Goal: Find specific page/section: Find specific page/section

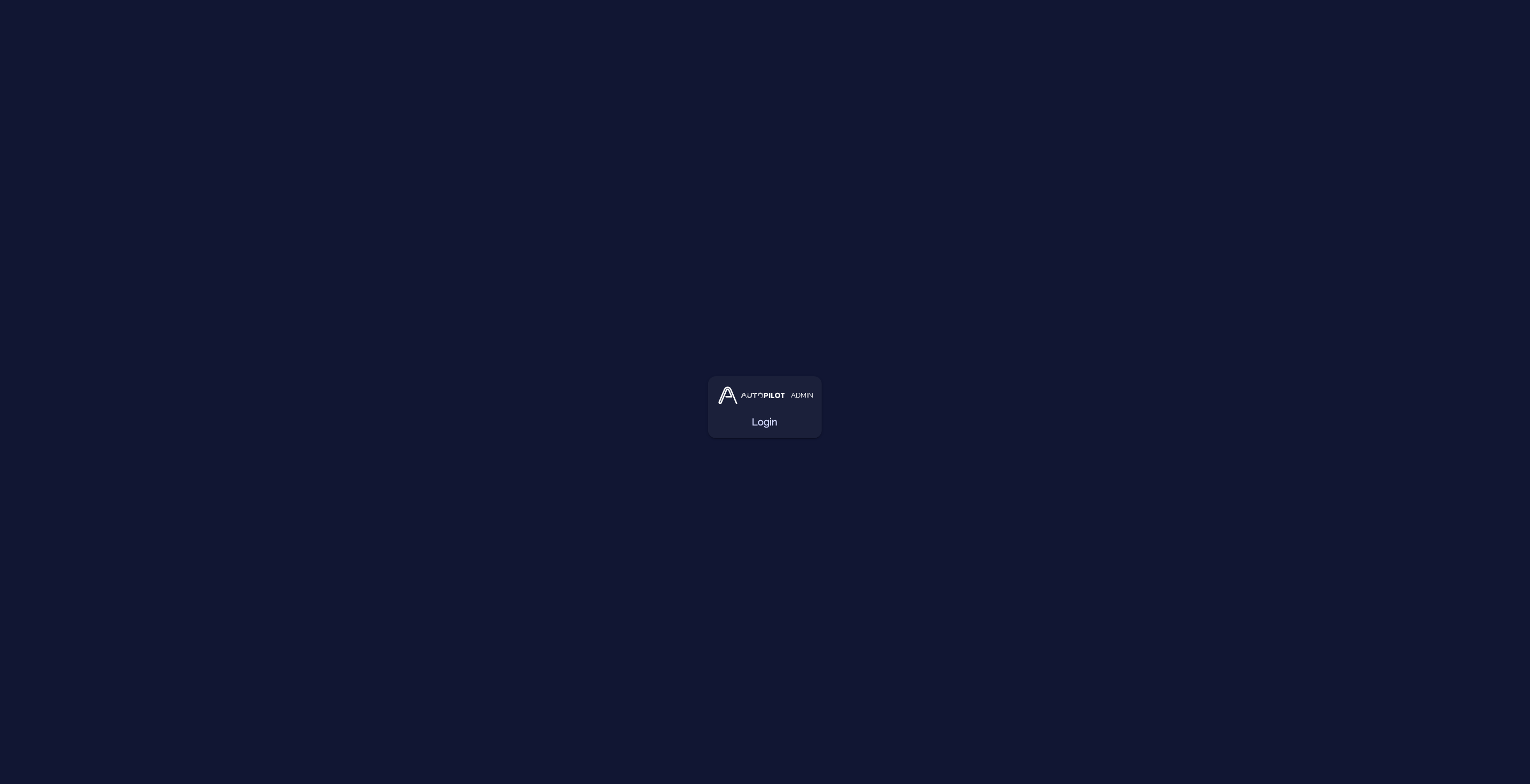
click at [768, 424] on link "Login" at bounding box center [765, 422] width 26 height 15
click at [1071, 31] on link "Users" at bounding box center [1070, 28] width 48 height 26
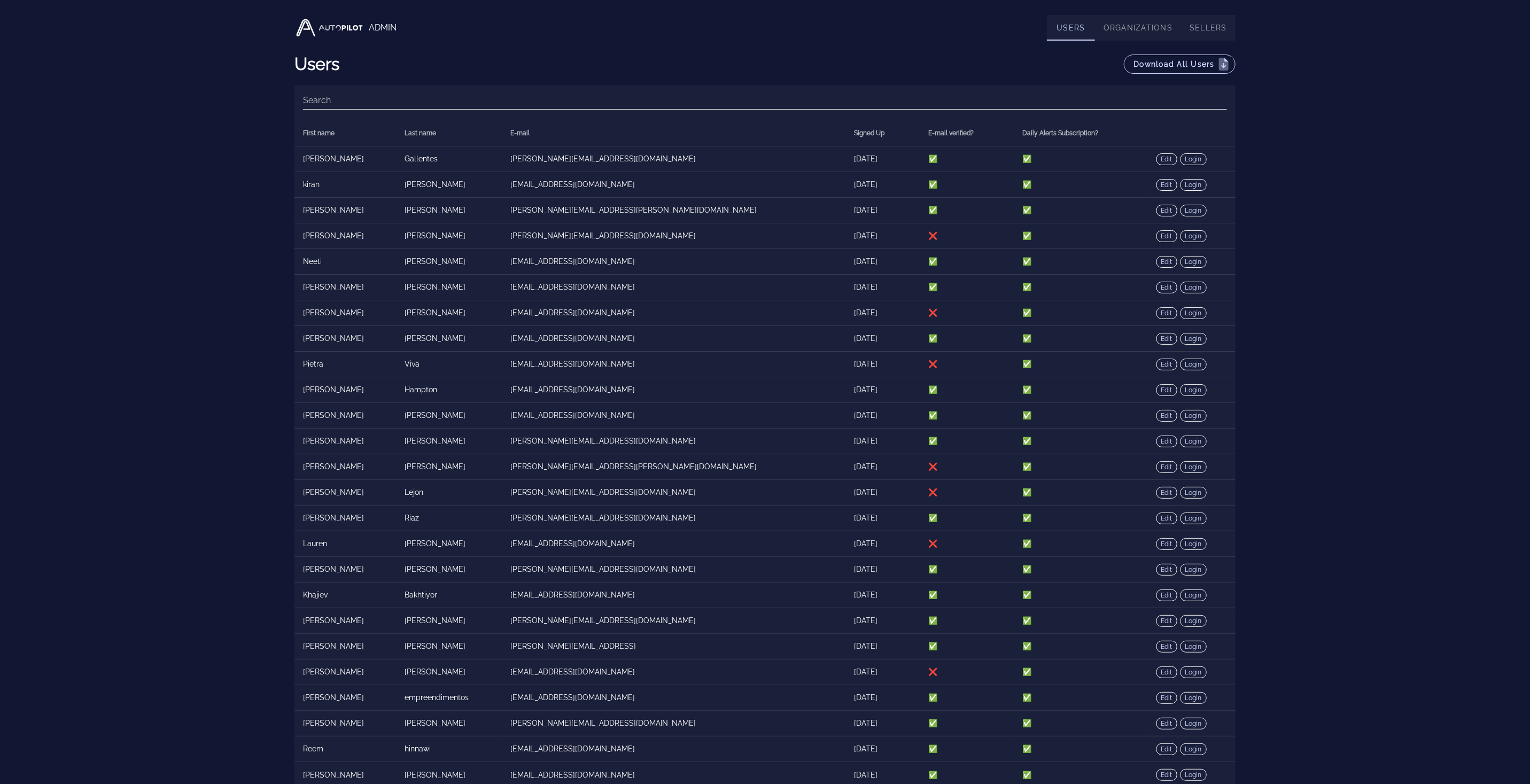
click at [923, 92] on input "Search" at bounding box center [765, 100] width 924 height 17
click at [1154, 20] on link "Organizations" at bounding box center [1138, 28] width 86 height 26
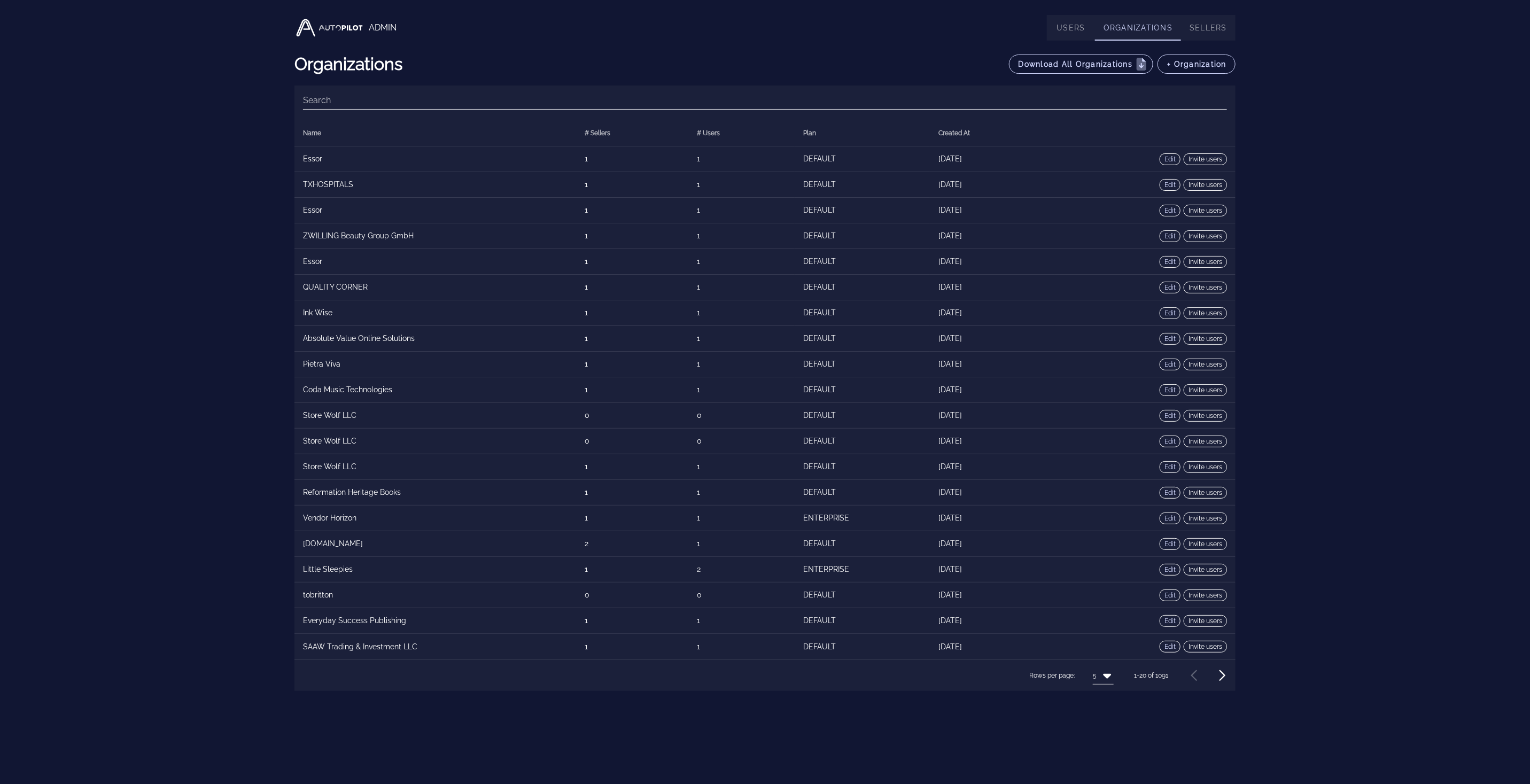
click at [947, 97] on input "Search" at bounding box center [765, 100] width 924 height 17
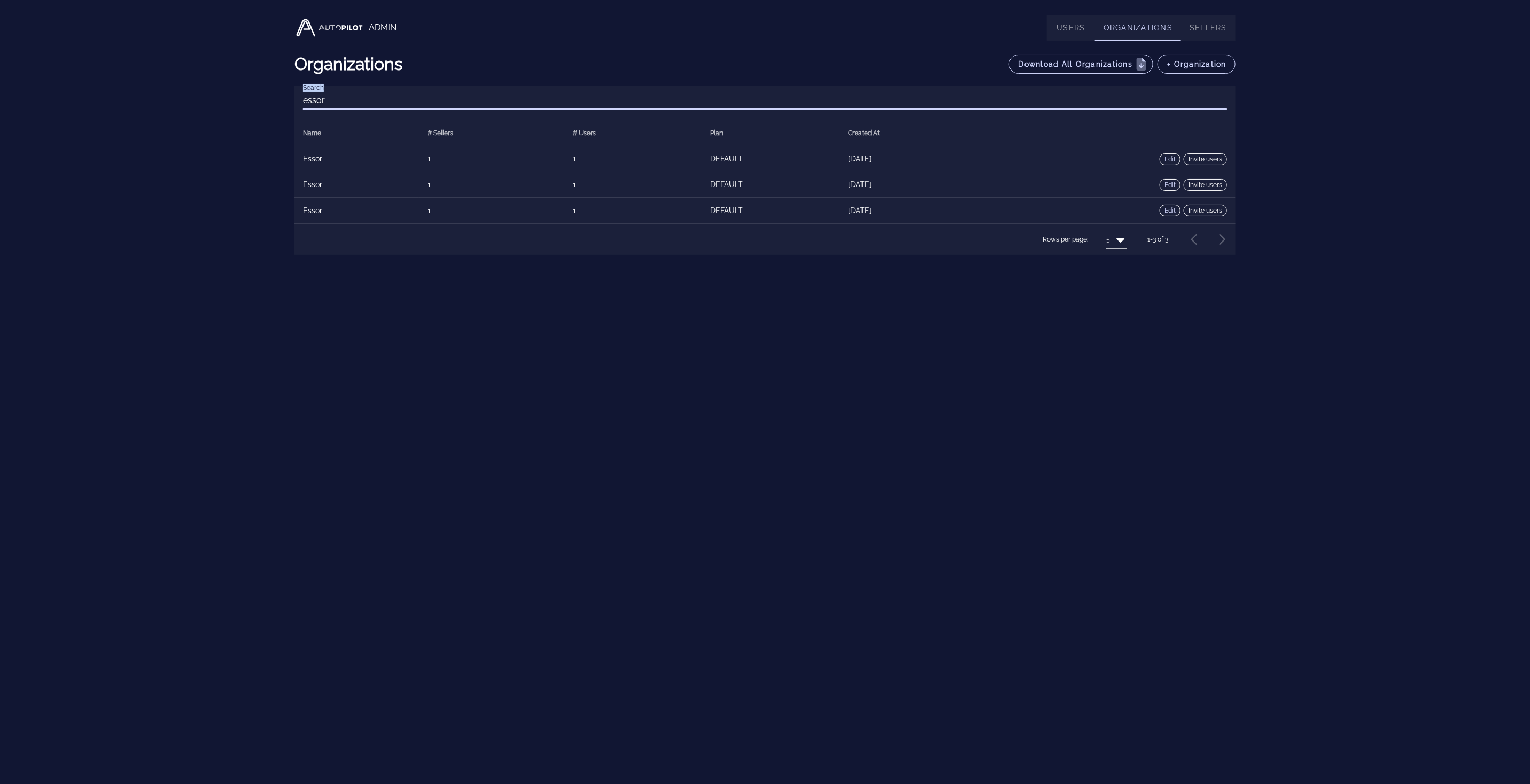
type input "essor"
click at [992, 295] on div "ADMIN Users Organizations Sellers Organizations Download All Organizations + Or…" at bounding box center [765, 392] width 1530 height 784
click at [1378, 120] on div "ADMIN Users Organizations Sellers Organizations Download All Organizations + Or…" at bounding box center [765, 392] width 1530 height 784
